Goal: Information Seeking & Learning: Learn about a topic

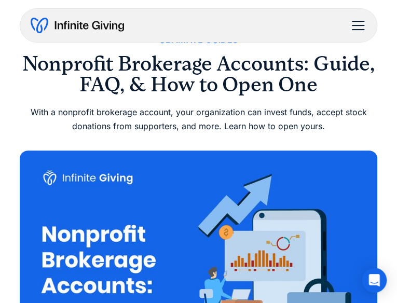
click at [347, 29] on div "menu" at bounding box center [357, 25] width 25 height 25
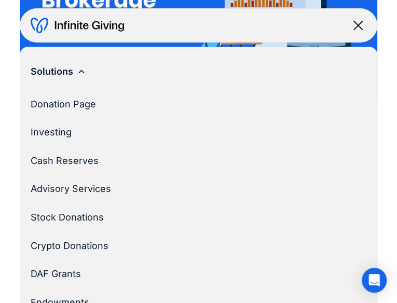
scroll to position [329, 0]
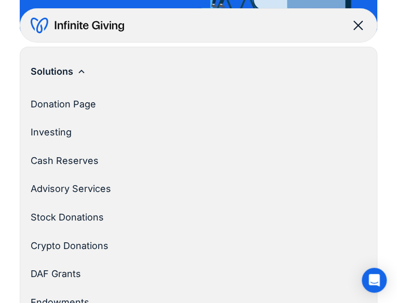
click at [92, 72] on div "Solutions" at bounding box center [198, 72] width 335 height 29
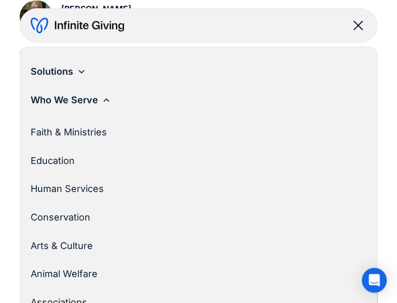
scroll to position [398, 0]
click at [78, 101] on div "Who We Serve" at bounding box center [64, 100] width 67 height 16
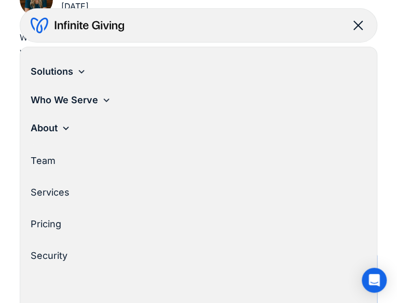
click at [61, 195] on link "Services" at bounding box center [194, 192] width 327 height 29
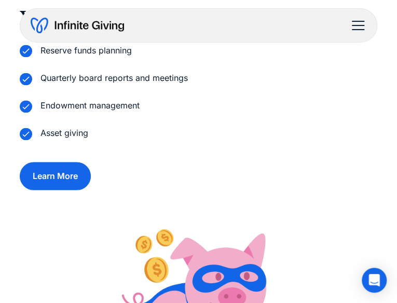
scroll to position [625, 0]
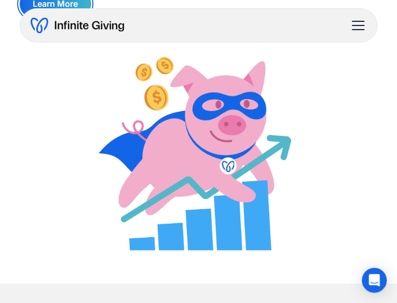
click at [67, 18] on link "Learn More" at bounding box center [55, 3] width 71 height 27
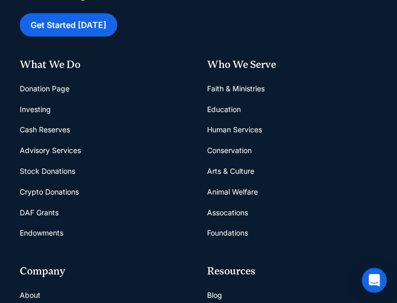
scroll to position [689, 0]
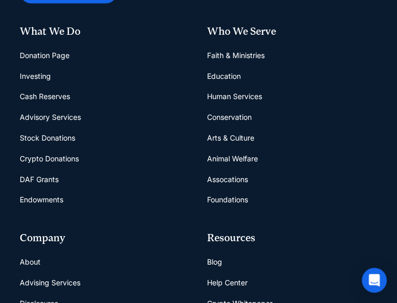
click at [62, 272] on link "Advising Services" at bounding box center [50, 282] width 61 height 21
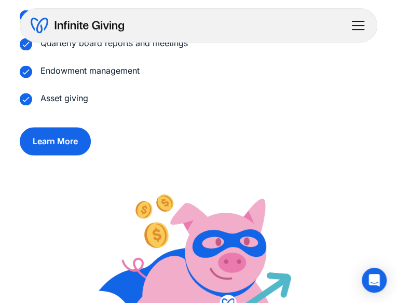
scroll to position [486, 0]
